Goal: Complete application form

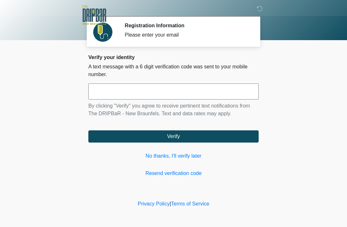
click at [219, 88] on input "text" at bounding box center [173, 91] width 170 height 16
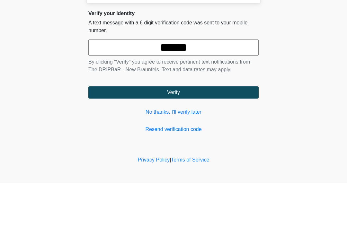
type input "******"
click at [195, 130] on button "Verify" at bounding box center [173, 136] width 170 height 12
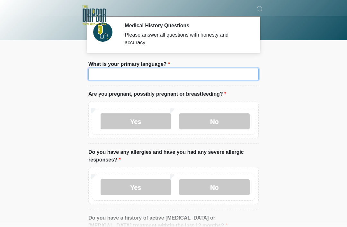
click at [201, 75] on input "What is your primary language?" at bounding box center [173, 74] width 170 height 12
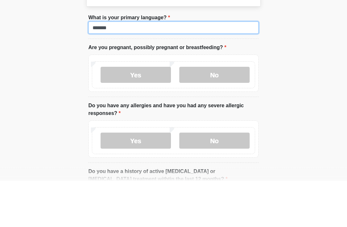
type input "*******"
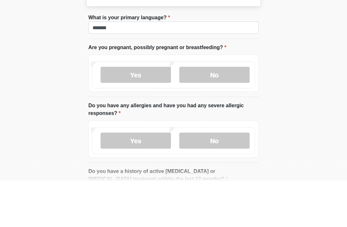
click at [209, 113] on label "No" at bounding box center [214, 121] width 70 height 16
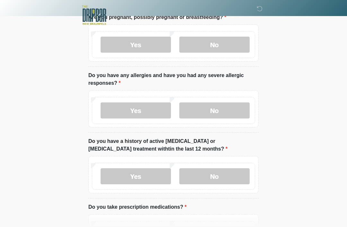
scroll to position [81, 0]
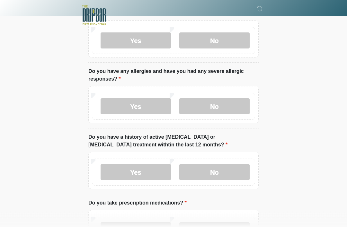
click at [212, 106] on label "No" at bounding box center [214, 107] width 70 height 16
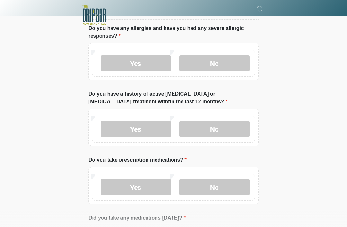
scroll to position [124, 0]
click at [236, 130] on label "No" at bounding box center [214, 129] width 70 height 16
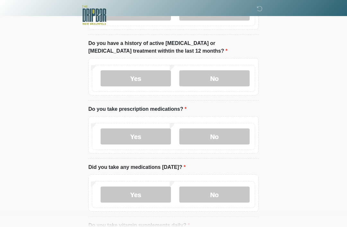
scroll to position [179, 0]
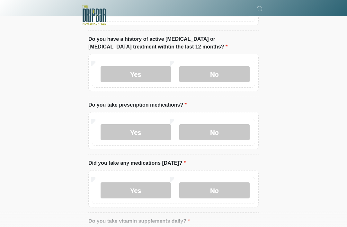
click at [141, 136] on label "Yes" at bounding box center [135, 132] width 70 height 16
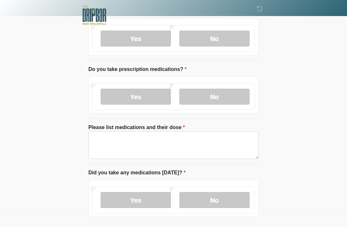
scroll to position [215, 0]
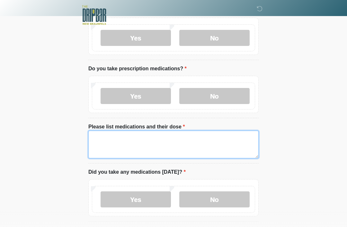
click at [213, 146] on textarea "Please list medications and their dose" at bounding box center [173, 145] width 170 height 28
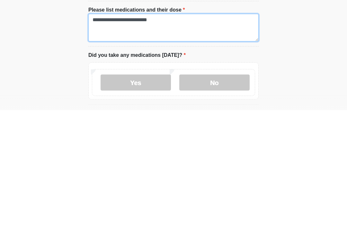
type textarea "**********"
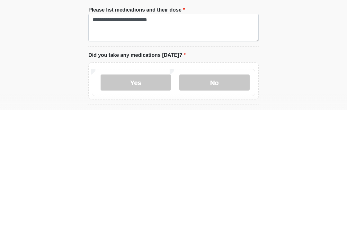
click at [142, 191] on label "Yes" at bounding box center [135, 199] width 70 height 16
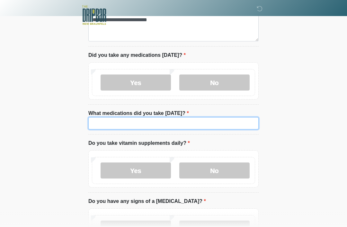
click at [210, 122] on input "What medications did you take today?" at bounding box center [173, 123] width 170 height 12
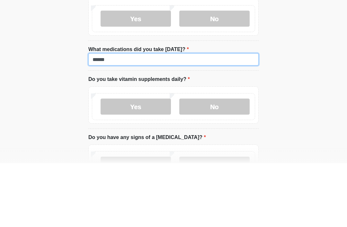
click at [199, 117] on input "******" at bounding box center [173, 123] width 170 height 12
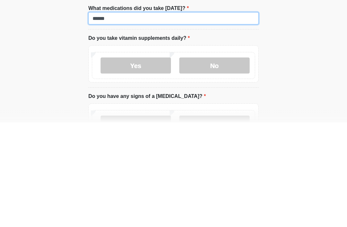
type input "******"
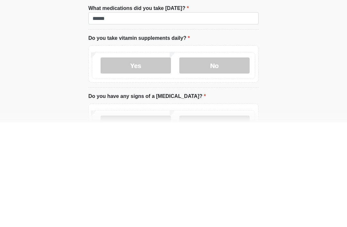
click at [233, 162] on label "No" at bounding box center [214, 170] width 70 height 16
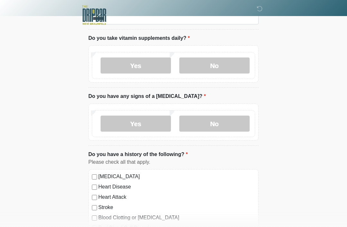
click at [242, 122] on label "No" at bounding box center [214, 124] width 70 height 16
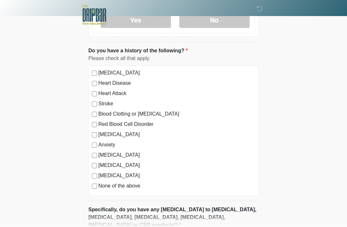
scroll to position [542, 0]
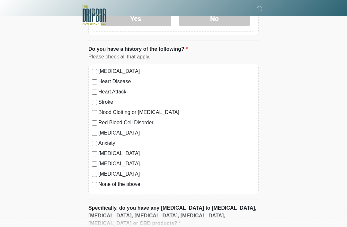
click at [131, 184] on label "None of the above" at bounding box center [176, 184] width 157 height 8
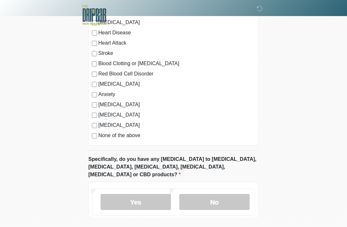
scroll to position [610, 0]
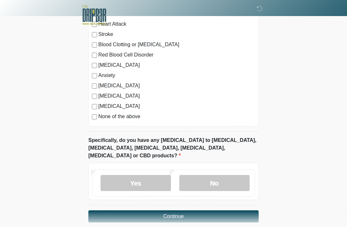
click at [217, 175] on label "No" at bounding box center [214, 183] width 70 height 16
click at [204, 210] on button "Continue" at bounding box center [173, 216] width 170 height 12
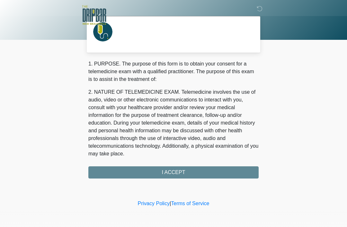
scroll to position [0, 0]
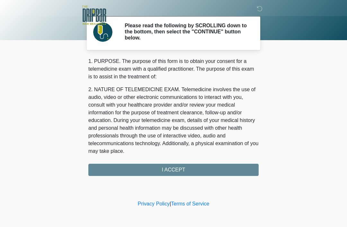
click at [206, 168] on div "1. PURPOSE. The purpose of this form is to obtain your consent for a telemedici…" at bounding box center [173, 116] width 170 height 118
click at [185, 168] on div "1. PURPOSE. The purpose of this form is to obtain your consent for a telemedici…" at bounding box center [173, 116] width 170 height 118
click at [177, 168] on div "1. PURPOSE. The purpose of this form is to obtain your consent for a telemedici…" at bounding box center [173, 116] width 170 height 118
click at [184, 167] on div "1. PURPOSE. The purpose of this form is to obtain your consent for a telemedici…" at bounding box center [173, 116] width 170 height 118
click at [179, 168] on div "1. PURPOSE. The purpose of this form is to obtain your consent for a telemedici…" at bounding box center [173, 116] width 170 height 118
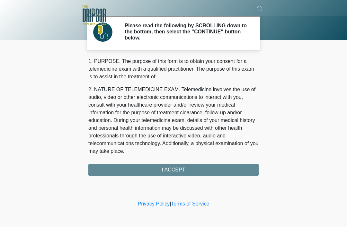
click at [230, 168] on div "1. PURPOSE. The purpose of this form is to obtain your consent for a telemedici…" at bounding box center [173, 116] width 170 height 118
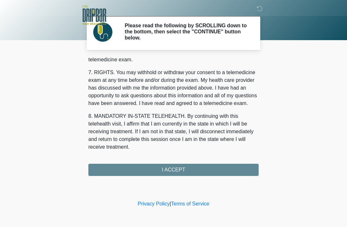
scroll to position [281, 0]
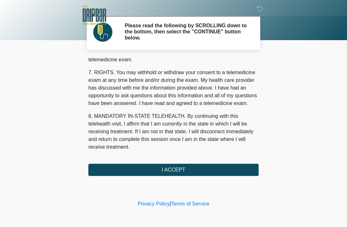
click at [177, 167] on button "I ACCEPT" at bounding box center [173, 170] width 170 height 12
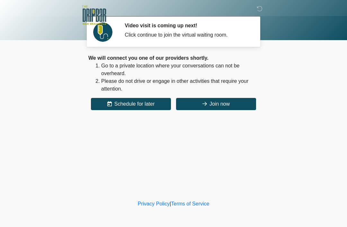
click at [214, 99] on button "Join now" at bounding box center [216, 104] width 80 height 12
